Goal: Information Seeking & Learning: Learn about a topic

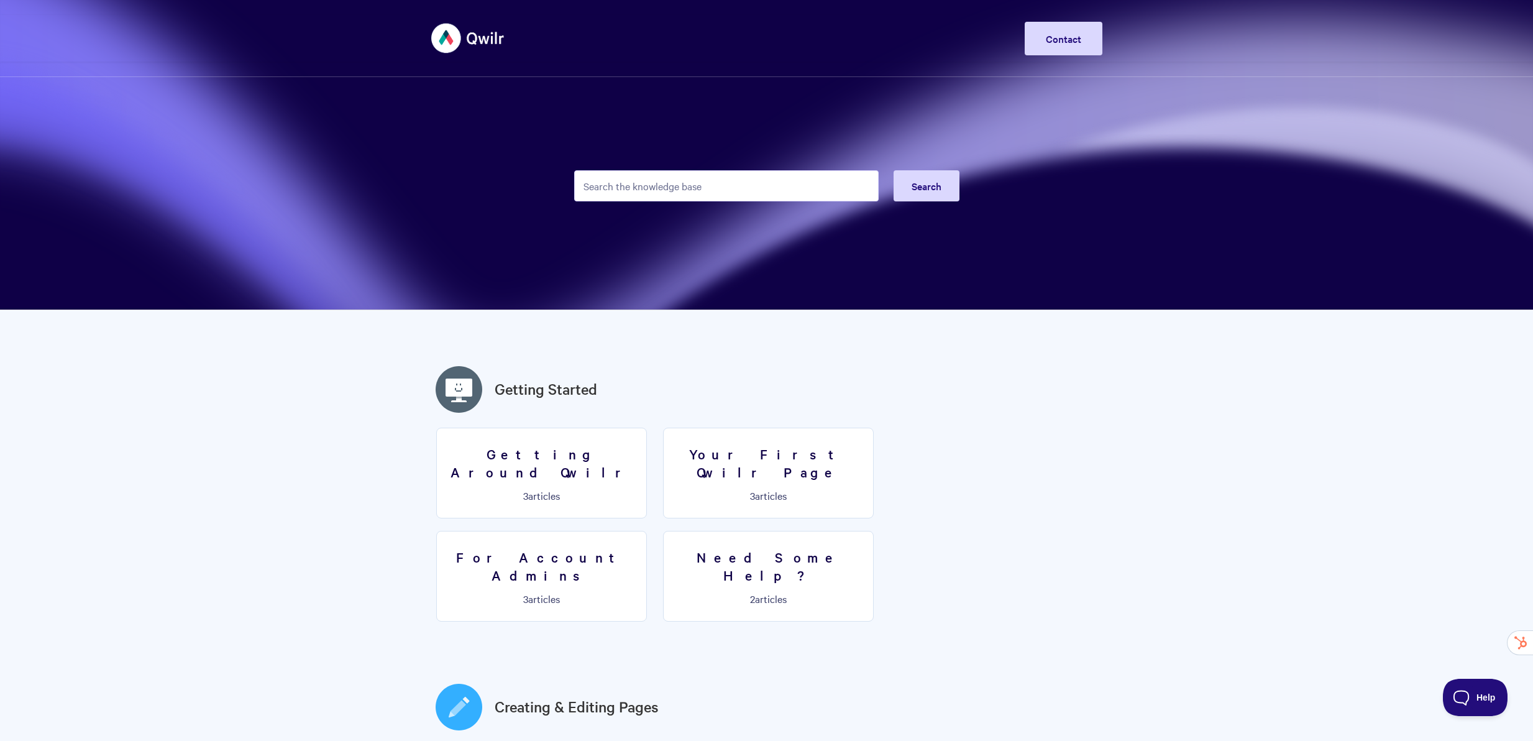
click at [739, 201] on input "Search the knowledge base" at bounding box center [726, 185] width 304 height 31
click at [726, 187] on input "Search the knowledge base" at bounding box center [726, 185] width 304 height 31
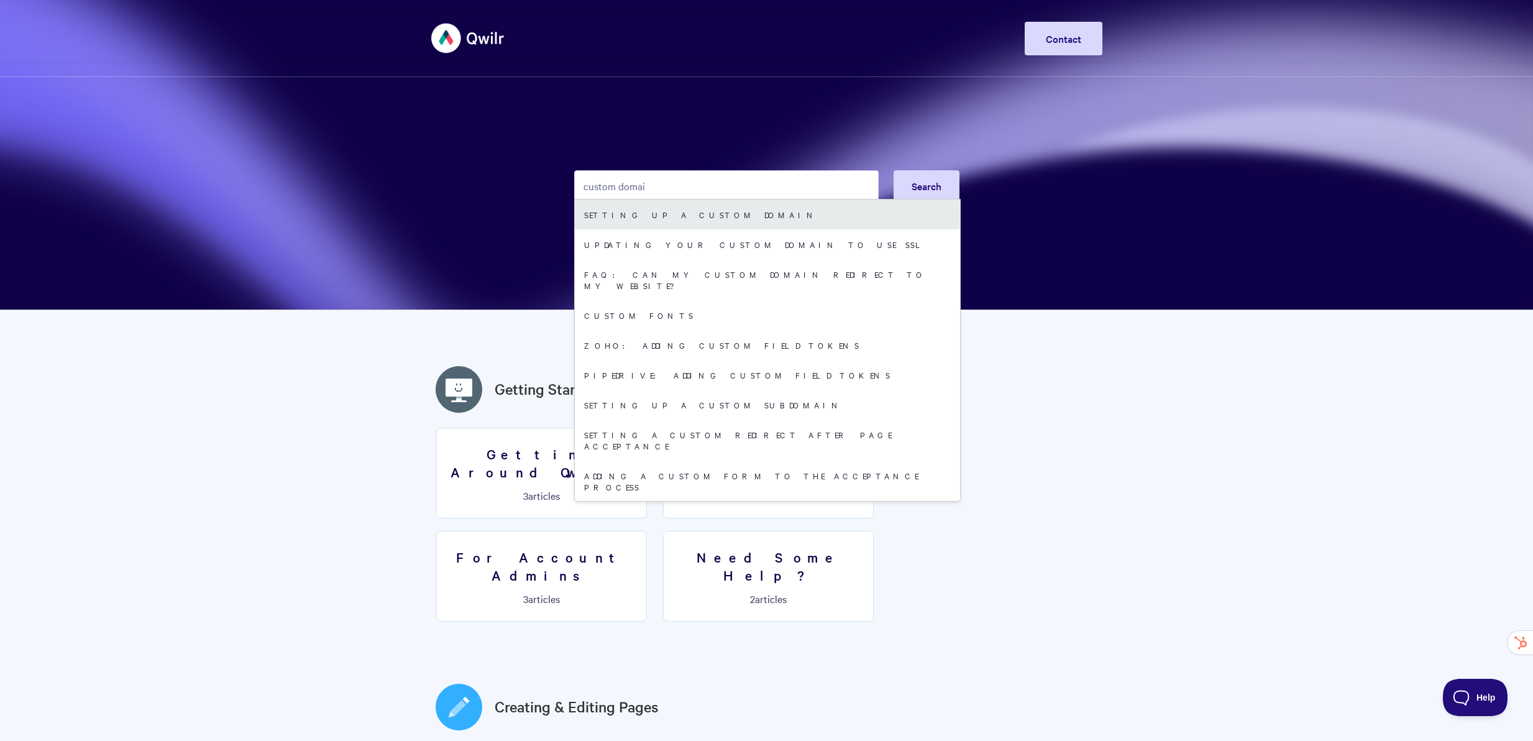
type input "custom domai"
click at [706, 220] on link "Setting up a Custom Domain" at bounding box center [767, 214] width 385 height 30
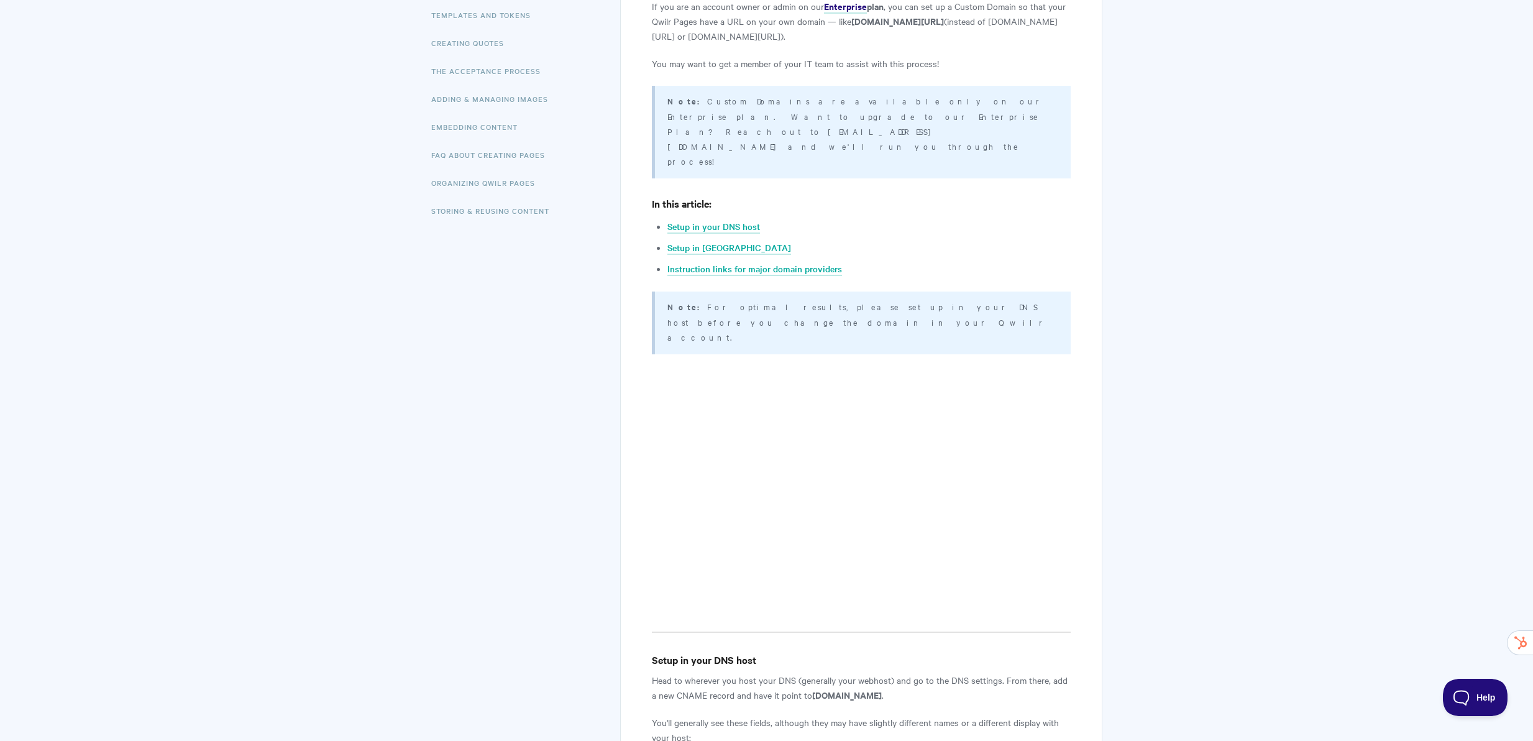
scroll to position [273, 0]
